Goal: Check status

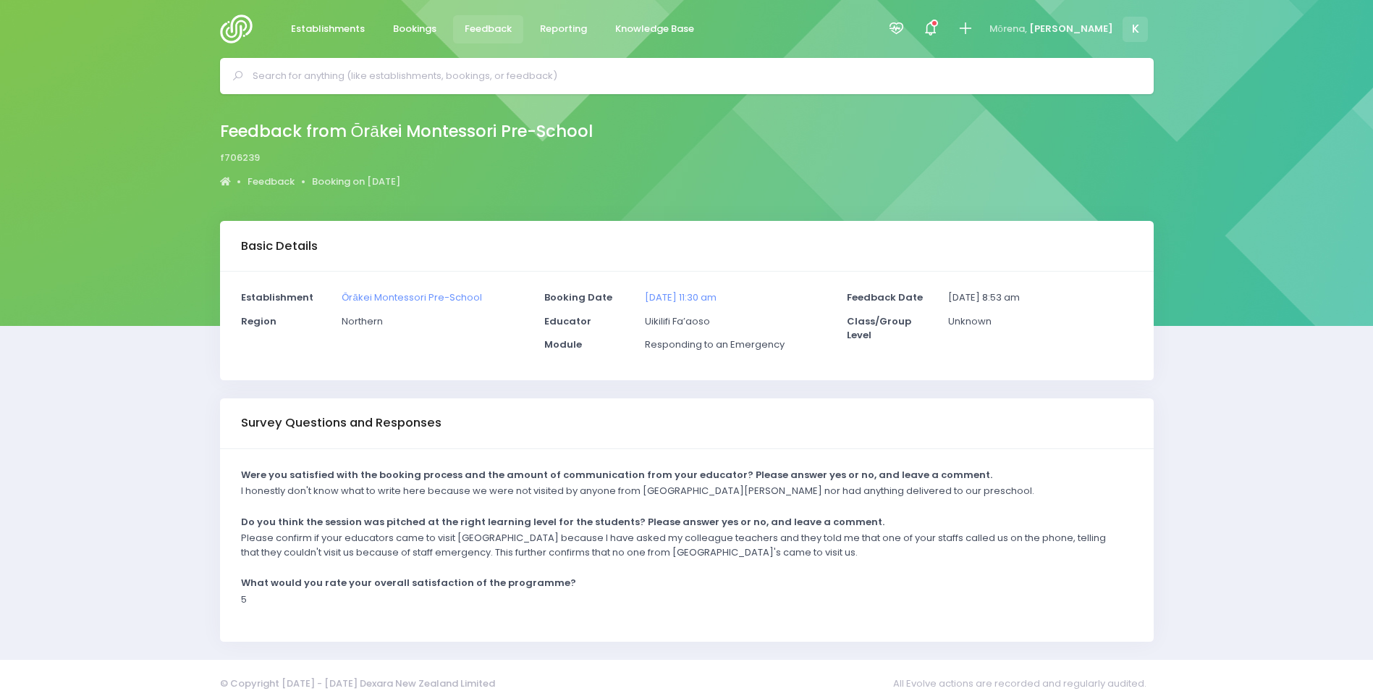
click at [732, 571] on div "Were you satisfied with the booking process and the amount of communication fro…" at bounding box center [687, 545] width 934 height 193
